Goal: Communication & Community: Answer question/provide support

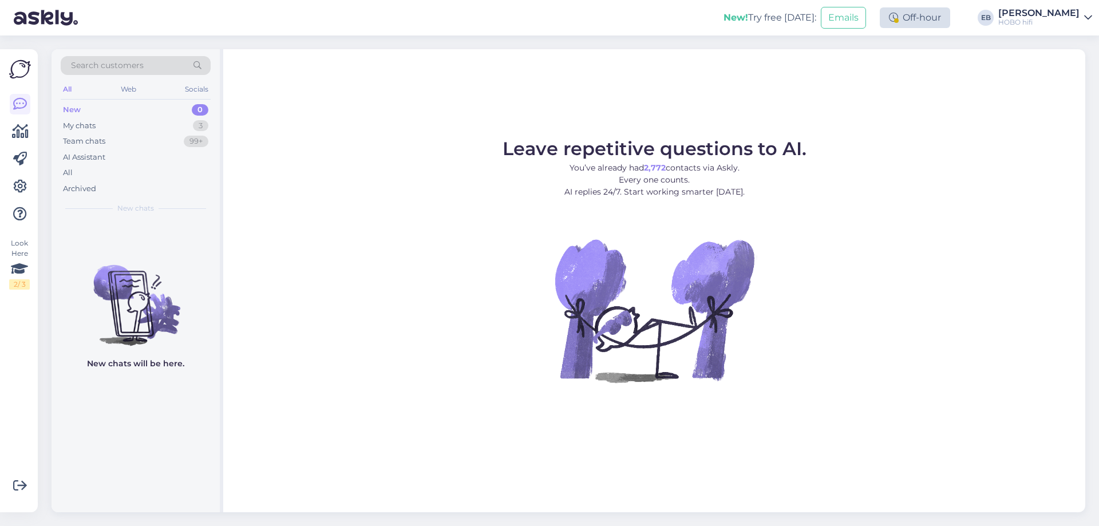
click at [931, 11] on div "Off-hour" at bounding box center [915, 17] width 70 height 21
click at [155, 130] on div "My chats 3" at bounding box center [136, 126] width 150 height 16
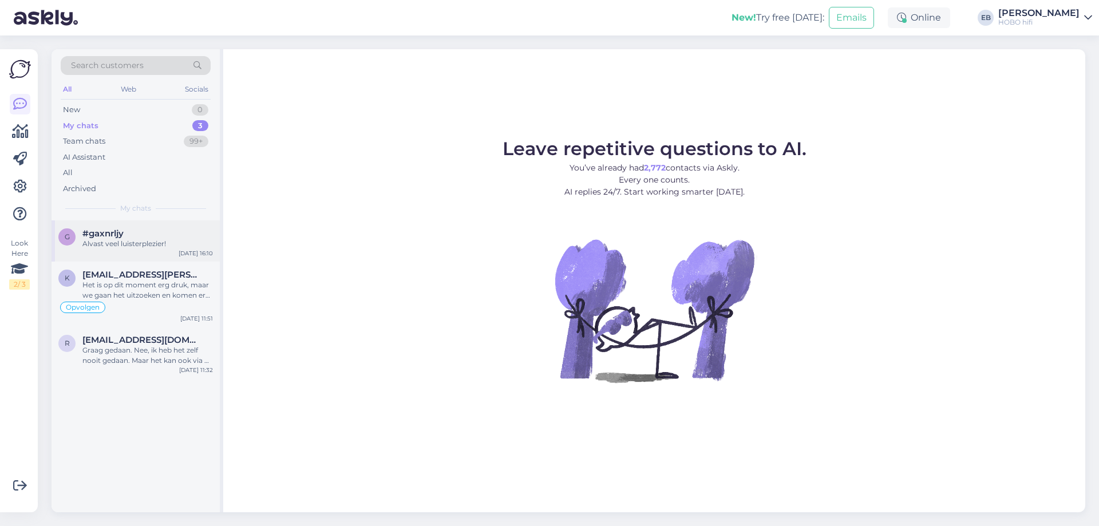
click at [157, 244] on div "Alvast veel luisterplezier!" at bounding box center [147, 244] width 130 height 10
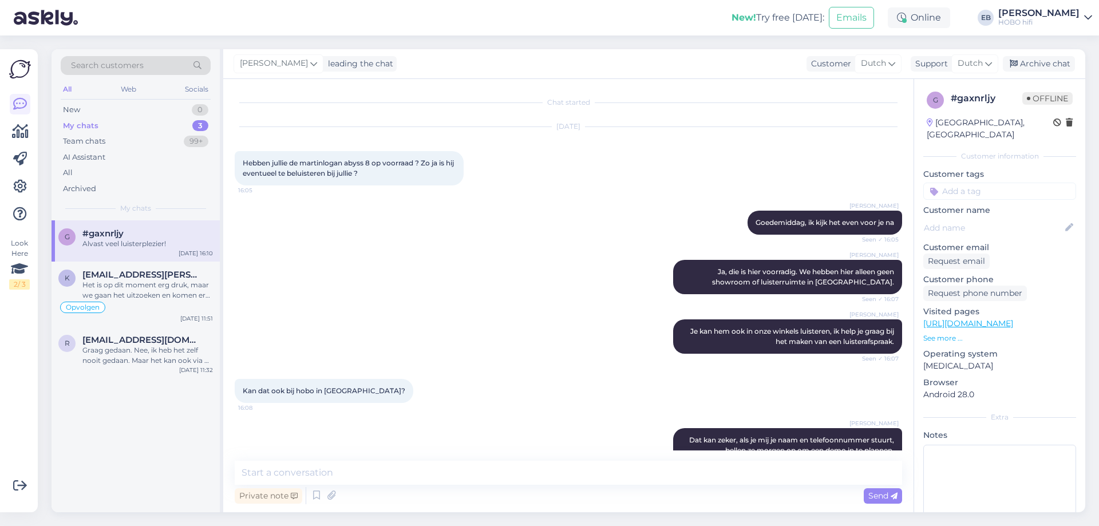
scroll to position [271, 0]
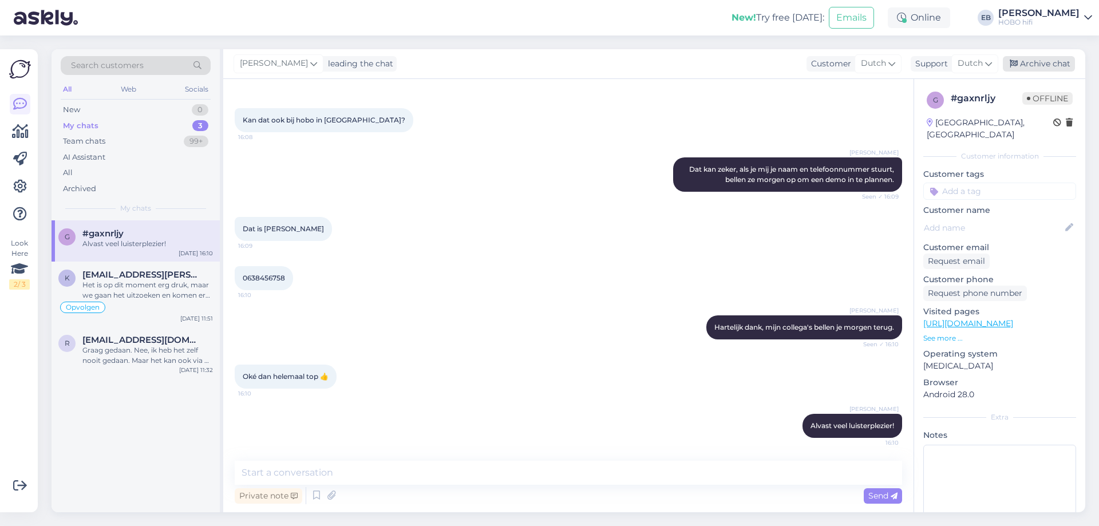
click at [1046, 62] on div "Archive chat" at bounding box center [1039, 63] width 72 height 15
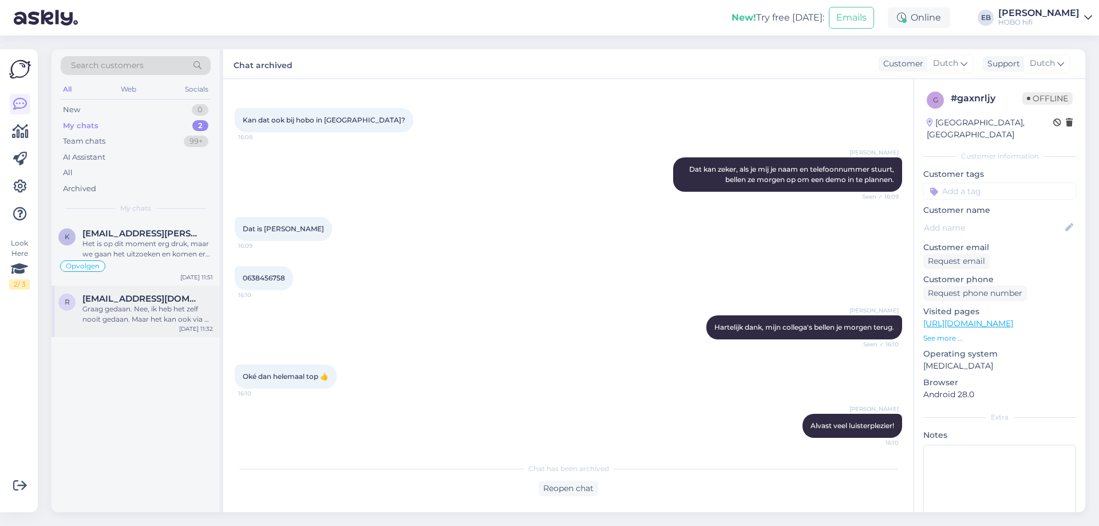
click at [104, 322] on div "Graag gedaan. Nee, ik heb het zelf nooit gedaan. Maar het kan ook via de techns…" at bounding box center [147, 314] width 130 height 21
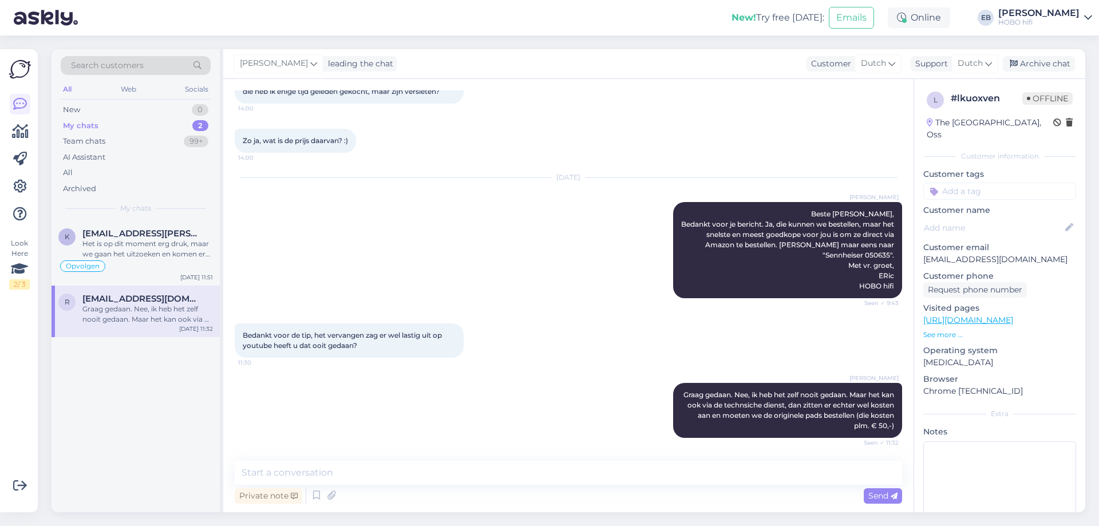
scroll to position [82, 0]
click at [1048, 65] on div "Archive chat" at bounding box center [1039, 63] width 72 height 15
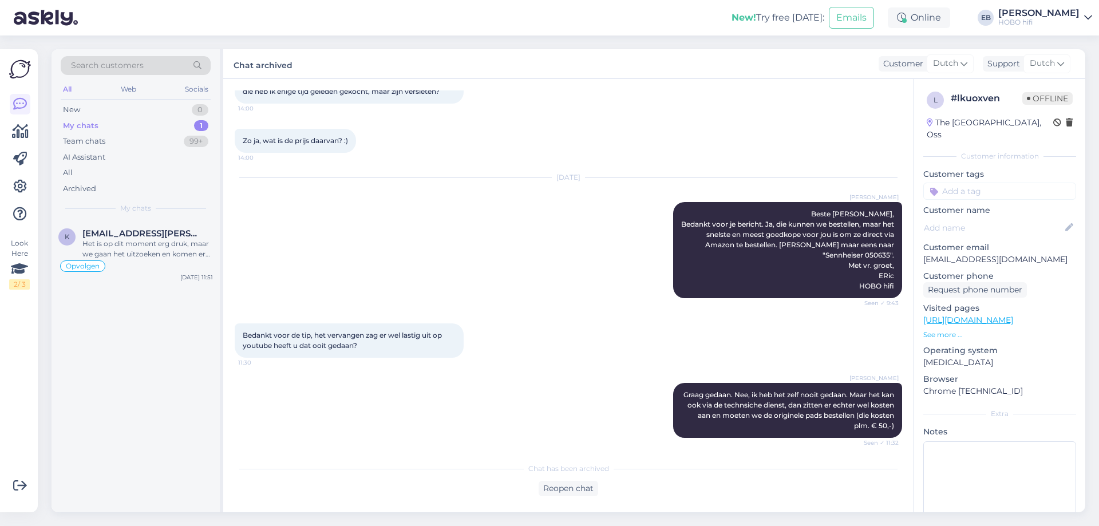
click at [632, 260] on div "[DATE] [PERSON_NAME] Beste [PERSON_NAME], Bedankt voor je bericht. Ja, die kunn…" at bounding box center [568, 237] width 667 height 145
click at [144, 250] on div "Het is op dit moment erg druk, maar we gaan het uitzoeken en komen er bij je op…" at bounding box center [147, 249] width 130 height 21
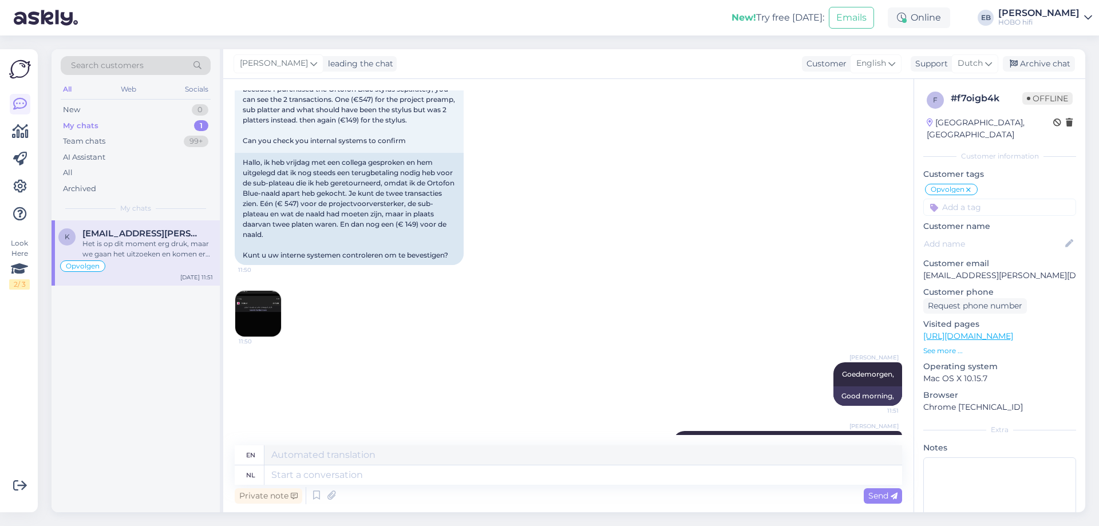
scroll to position [2510, 0]
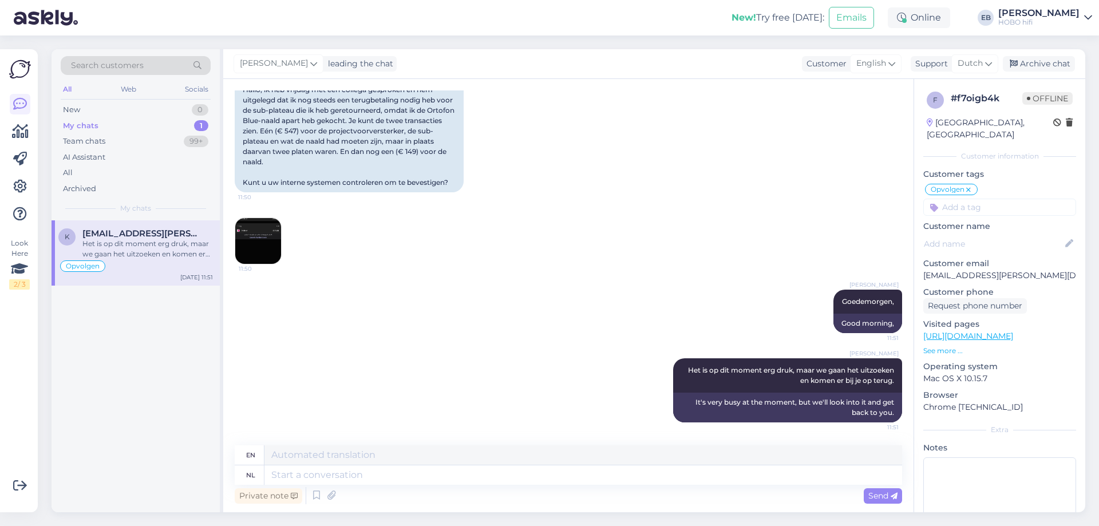
click at [263, 240] on img at bounding box center [258, 241] width 46 height 46
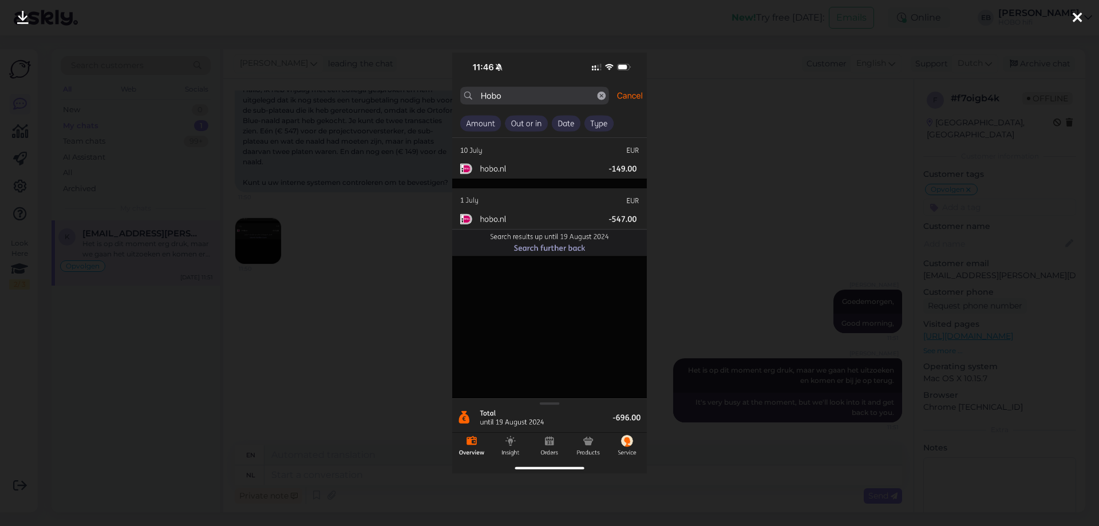
click at [353, 256] on div at bounding box center [549, 263] width 1099 height 526
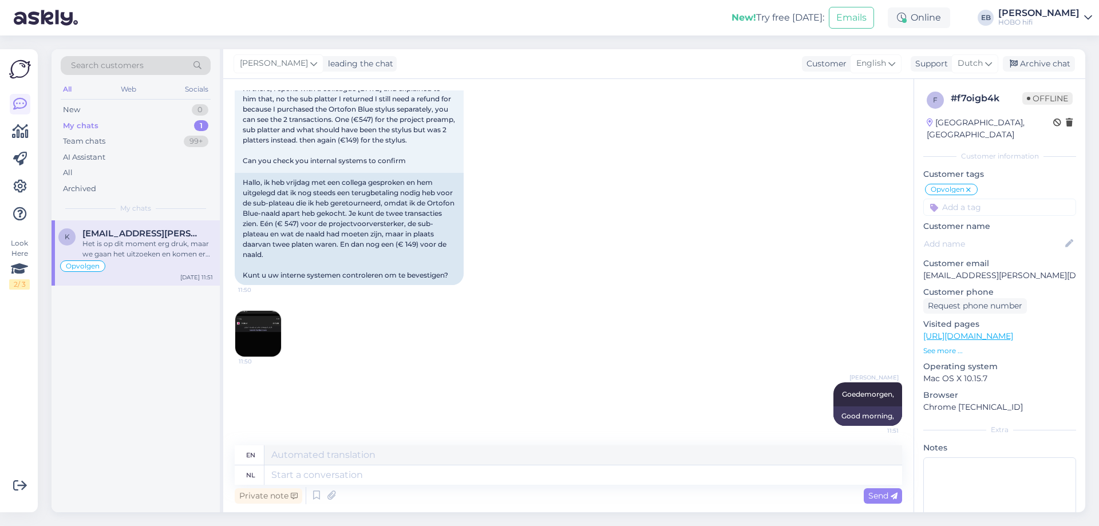
scroll to position [2338, 0]
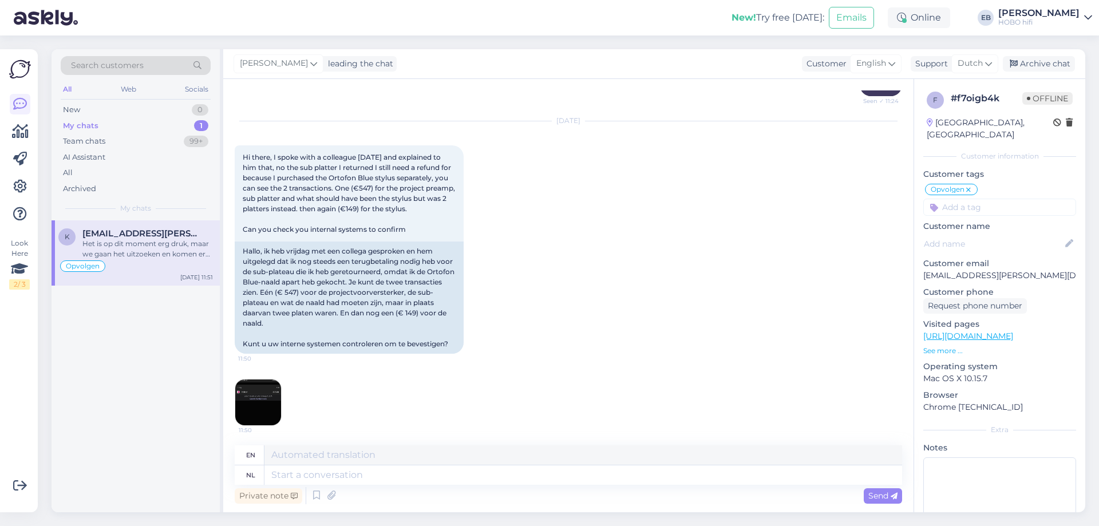
click at [530, 274] on div "[DATE] Hi there, I spoke with a colleague [DATE] and explained to him that, no …" at bounding box center [568, 274] width 667 height 330
click at [692, 188] on div "[DATE] Hi there, I spoke with a colleague [DATE] and explained to him that, no …" at bounding box center [568, 274] width 667 height 330
click at [947, 22] on div "Online" at bounding box center [919, 17] width 62 height 21
click at [683, 122] on div "[DATE] Hi there, I spoke with a colleague [DATE] and explained to him that, no …" at bounding box center [568, 274] width 667 height 330
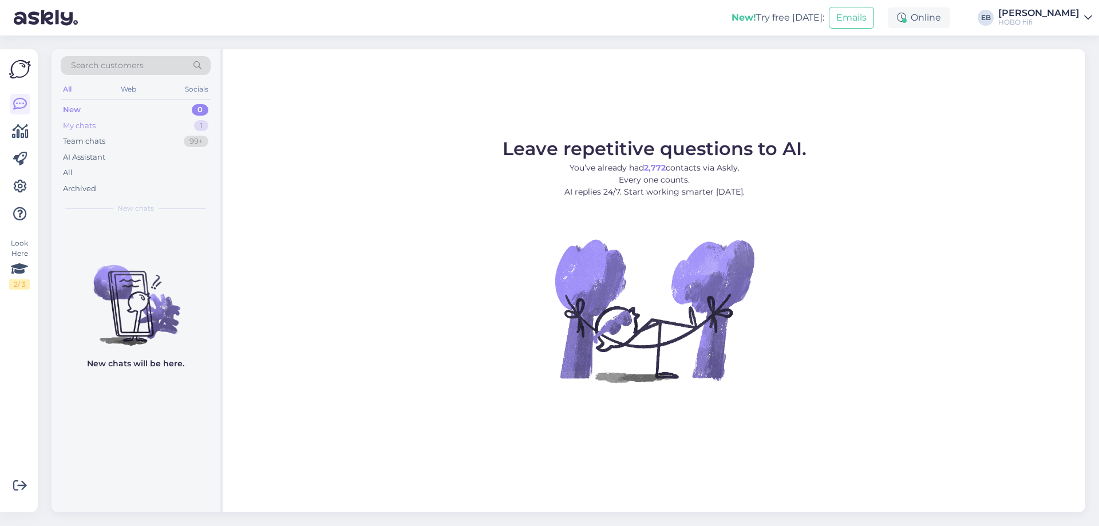
click at [86, 127] on div "My chats" at bounding box center [79, 125] width 33 height 11
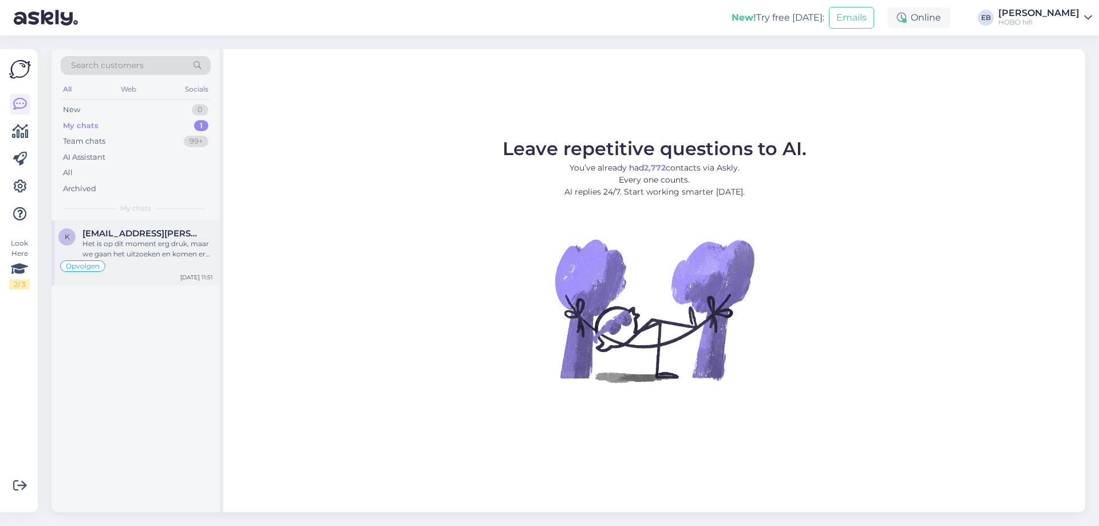
click at [122, 247] on div "Het is op dit moment erg druk, maar we gaan het uitzoeken en komen er bij je op…" at bounding box center [147, 249] width 130 height 21
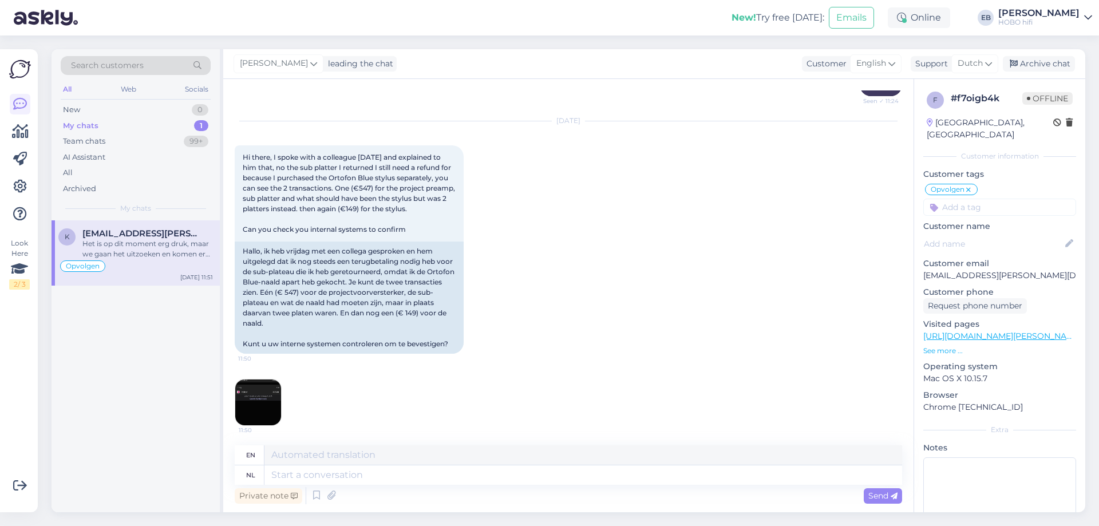
scroll to position [2510, 0]
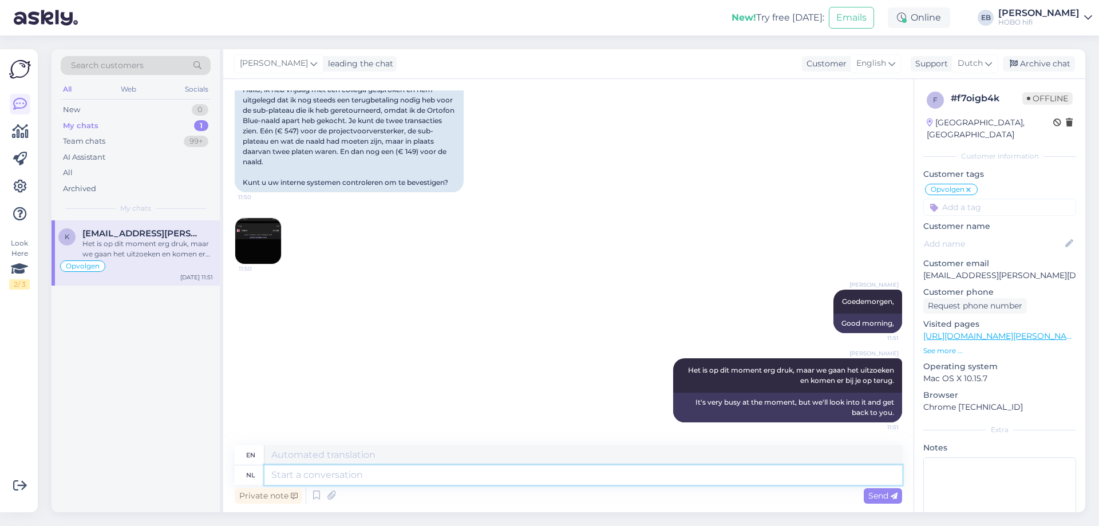
click at [349, 477] on textarea at bounding box center [582, 474] width 637 height 19
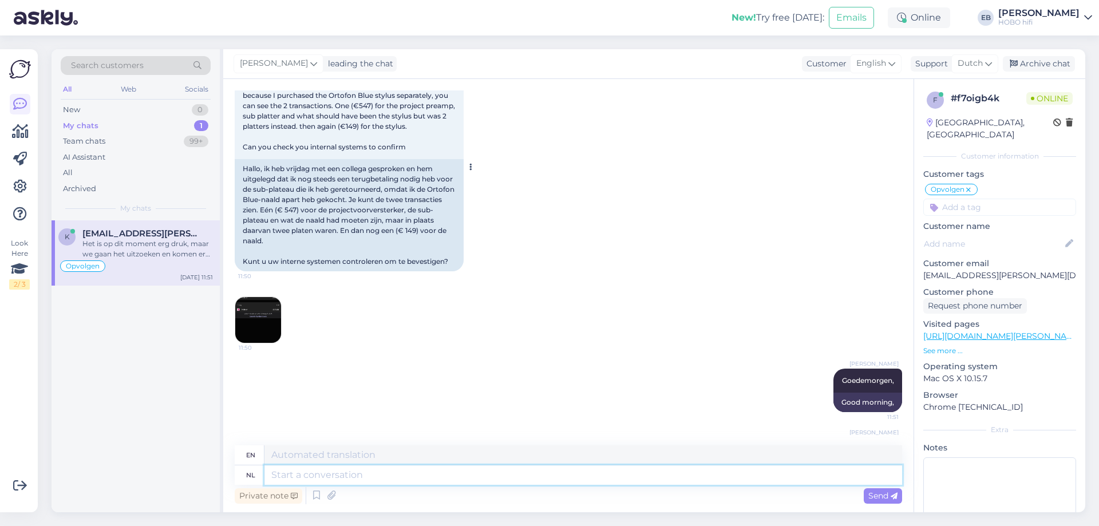
scroll to position [2395, 0]
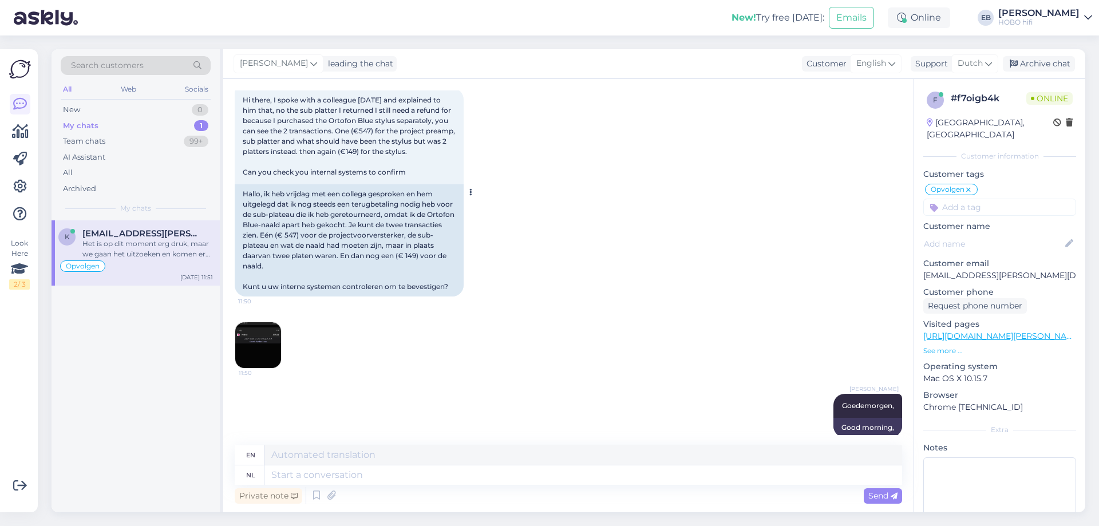
drag, startPoint x: 421, startPoint y: 187, endPoint x: 241, endPoint y: 114, distance: 193.6
click at [241, 114] on div "Hi there, I spoke with a colleague on Friday and explained to him that, no the …" at bounding box center [349, 136] width 229 height 96
copy span "Hi there, I spoke with a colleague on Friday and explained to him that, no the …"
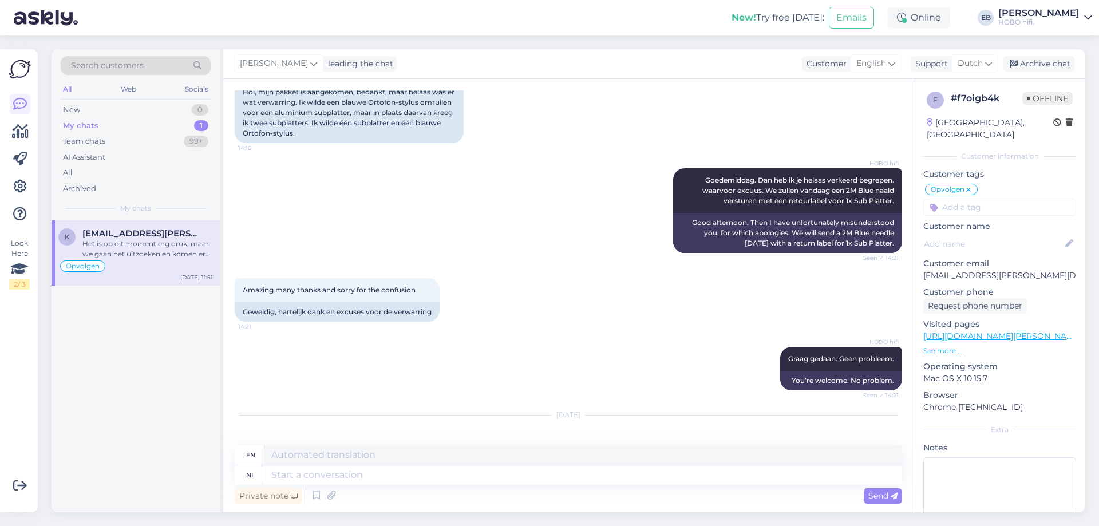
scroll to position [850, 0]
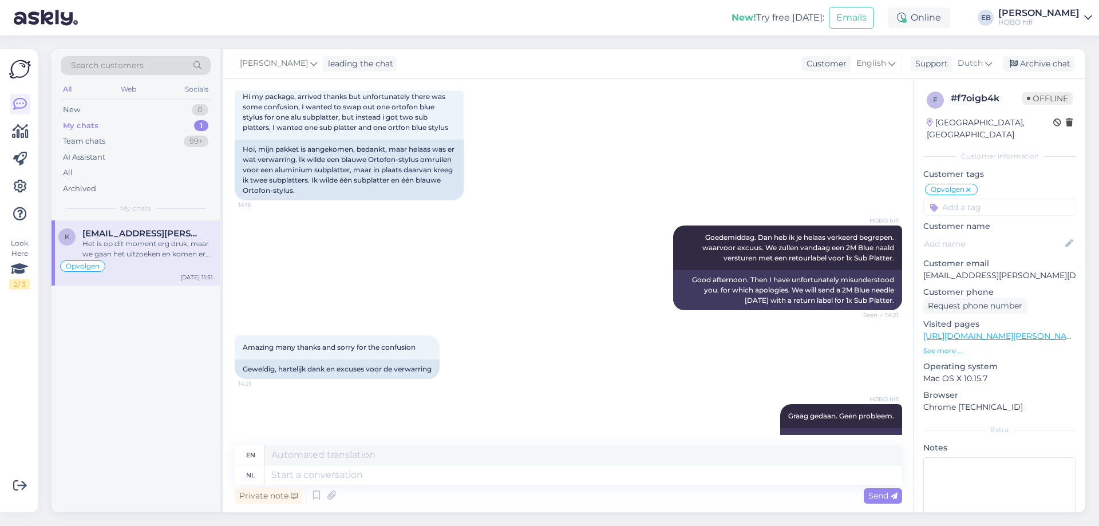
click at [642, 172] on div "Jul 2 2025 Hi my package, arrived thanks but unfortunately there was some confu…" at bounding box center [568, 130] width 667 height 165
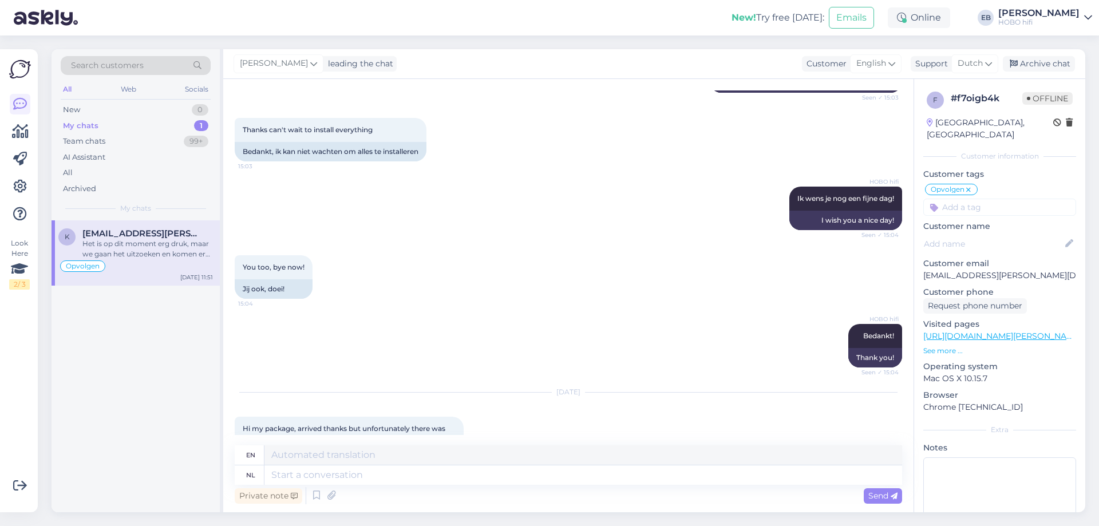
scroll to position [507, 0]
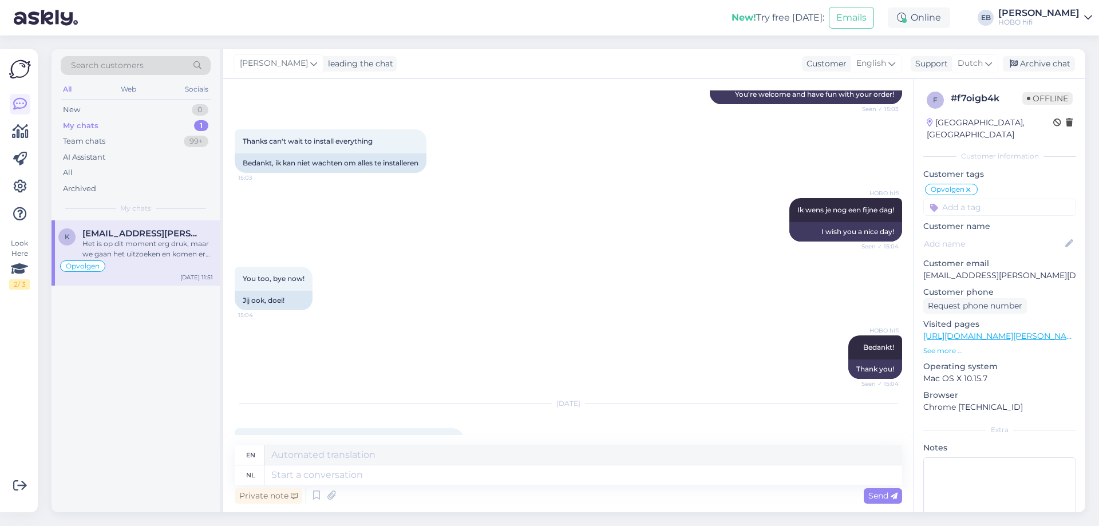
click at [977, 207] on input at bounding box center [999, 207] width 153 height 17
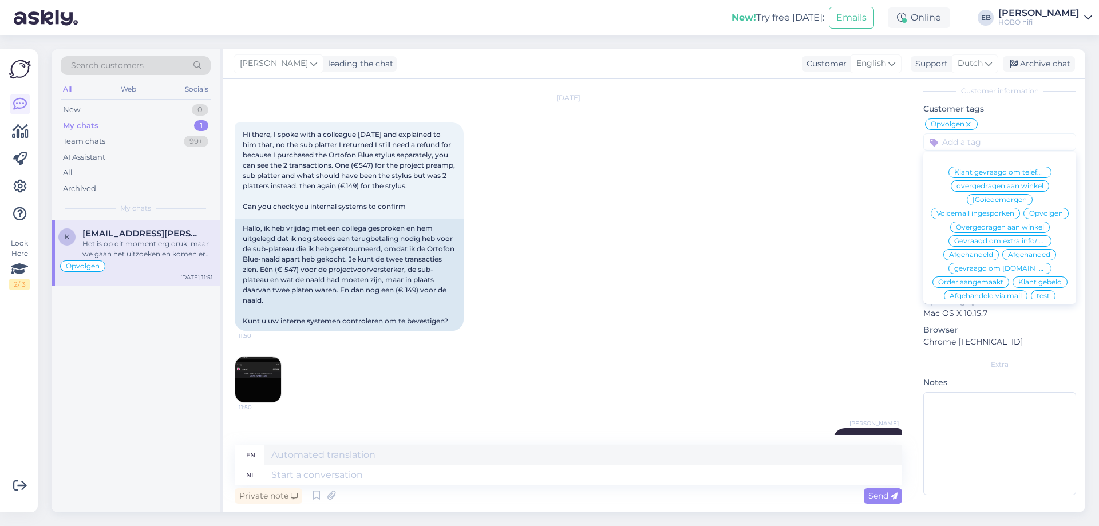
scroll to position [2510, 0]
